Goal: Transaction & Acquisition: Obtain resource

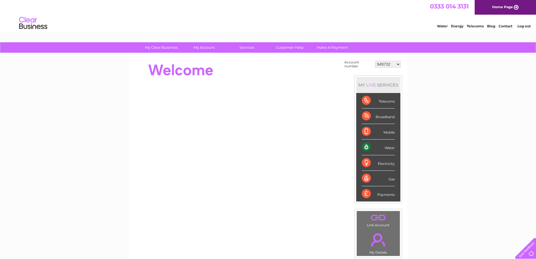
click at [387, 64] on select "949732 951902 951928 951929 955382 955447 955806 955937 956247 956364 956484 95…" at bounding box center [388, 64] width 26 height 7
select select "30320785"
click at [375, 61] on select "949732 951902 951928 951929 955382 955447 955806 955937 956247 956364 956484 95…" at bounding box center [388, 64] width 26 height 7
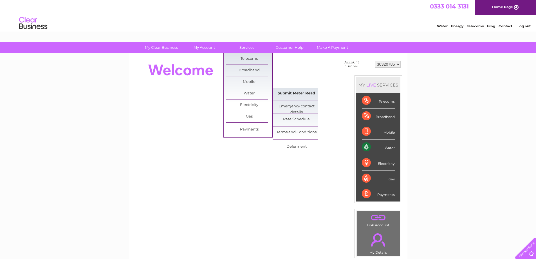
click at [292, 93] on link "Submit Meter Read" at bounding box center [296, 93] width 46 height 11
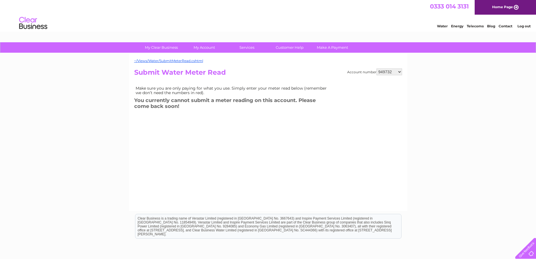
click at [385, 74] on select "949732 951902 951928 951929 955382 955447 955806 955937 956247 956364 956484 95…" at bounding box center [390, 71] width 26 height 7
select select "30320785"
click at [377, 68] on select "949732 951902 951928 951929 955382 955447 955806 955937 956247 956364 956484 95…" at bounding box center [390, 71] width 26 height 7
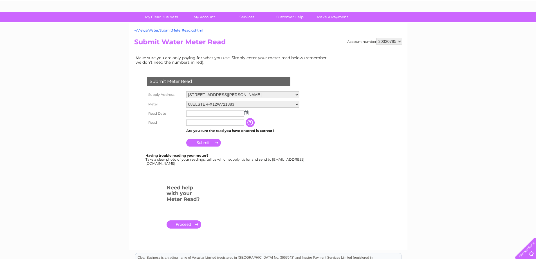
scroll to position [28, 0]
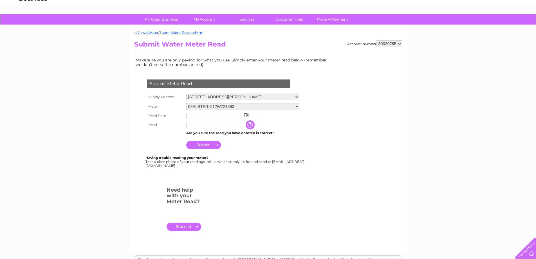
click at [285, 108] on select "08ELSTER-X12W721883" at bounding box center [242, 106] width 113 height 7
click at [249, 114] on td at bounding box center [243, 116] width 116 height 9
click at [255, 99] on select "100 Bothwell Street, Glasgow, G2 7EA" at bounding box center [242, 96] width 113 height 7
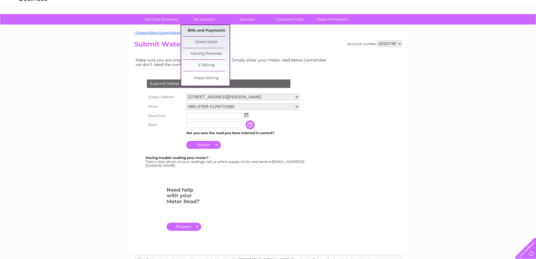
click at [207, 28] on link "Bills and Payments" at bounding box center [206, 30] width 46 height 11
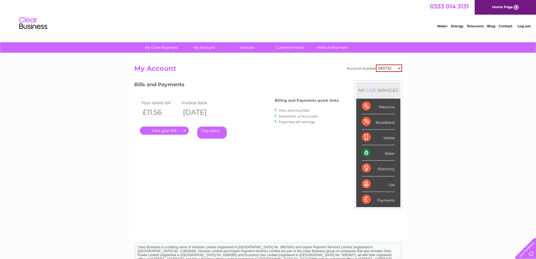
click at [382, 66] on select "949732 951902 951928 951929 955382 955447 955806 955937 956247 956364 956484 95…" at bounding box center [389, 67] width 26 height 7
select select "30320785"
click at [376, 64] on select "949732 951902 951928 951929 955382 955447 955806 955937 956247 956364 956484 95…" at bounding box center [389, 67] width 26 height 7
click at [166, 129] on link "." at bounding box center [164, 130] width 49 height 8
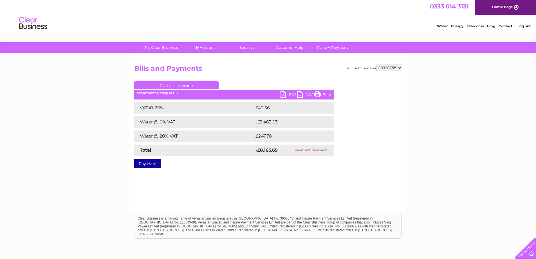
click at [285, 95] on link "PDF" at bounding box center [289, 95] width 17 height 8
